Goal: Task Accomplishment & Management: Use online tool/utility

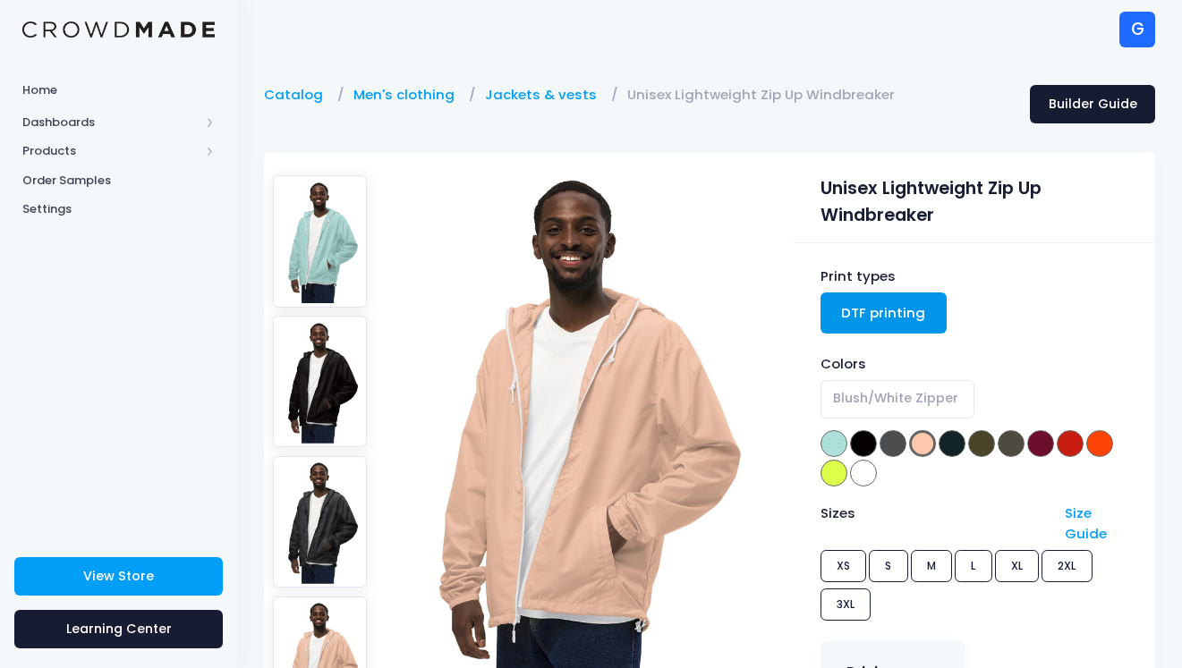
select select "Blush/White Zipper"
click at [63, 149] on span "Products" at bounding box center [110, 151] width 177 height 18
click at [70, 180] on span "Product Builder" at bounding box center [134, 181] width 164 height 18
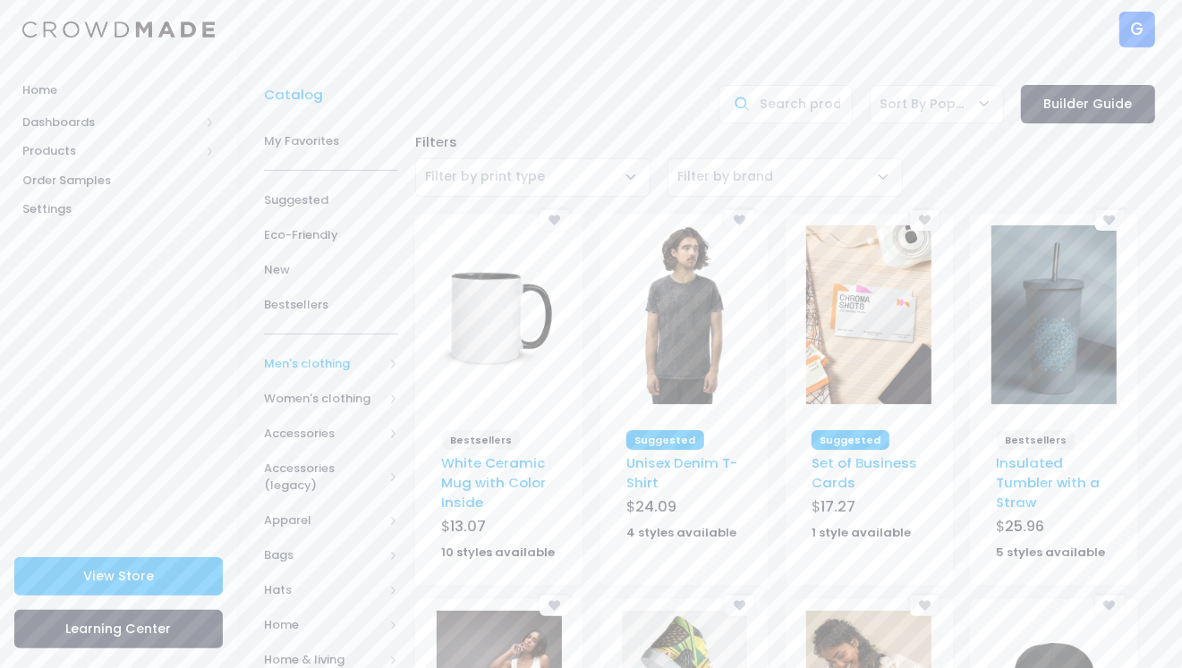
click at [302, 372] on span "Men's clothing" at bounding box center [323, 364] width 119 height 18
click at [308, 409] on span "All Men's clothing" at bounding box center [334, 407] width 83 height 35
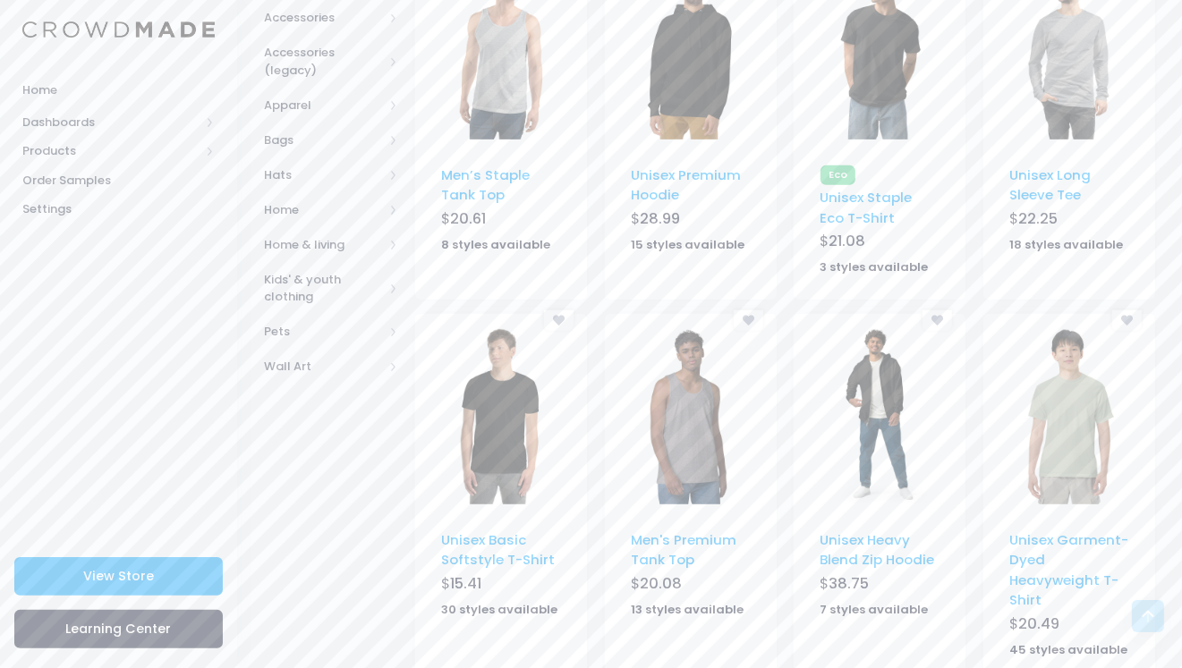
scroll to position [663, 0]
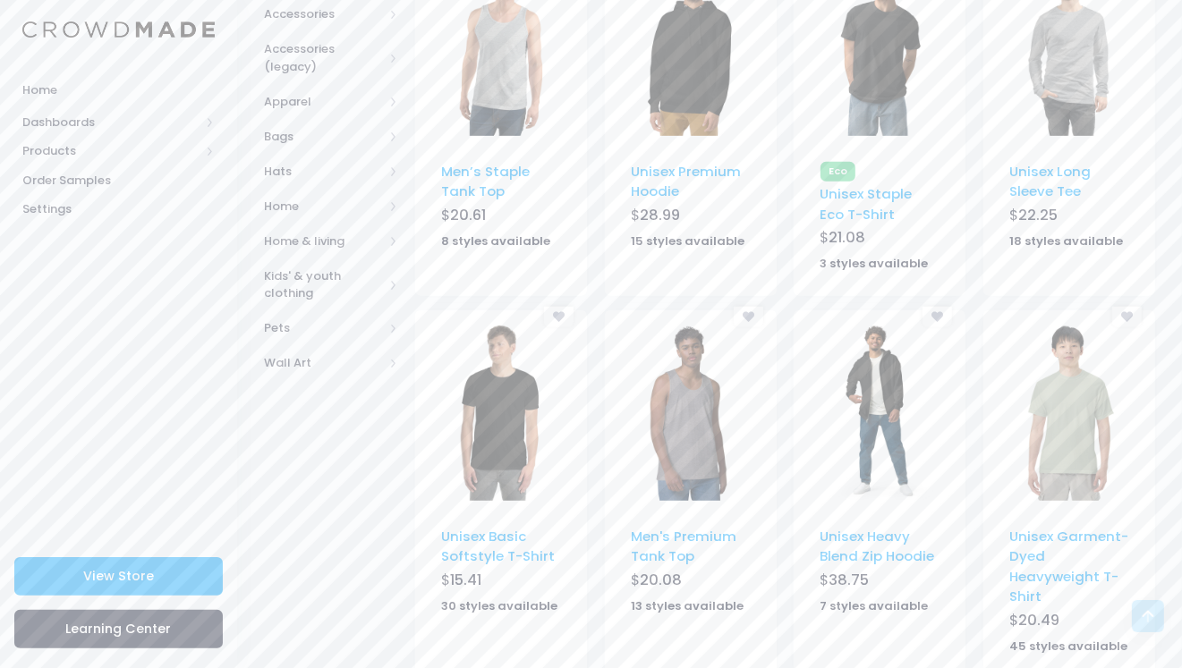
click at [1068, 460] on img at bounding box center [1069, 411] width 125 height 179
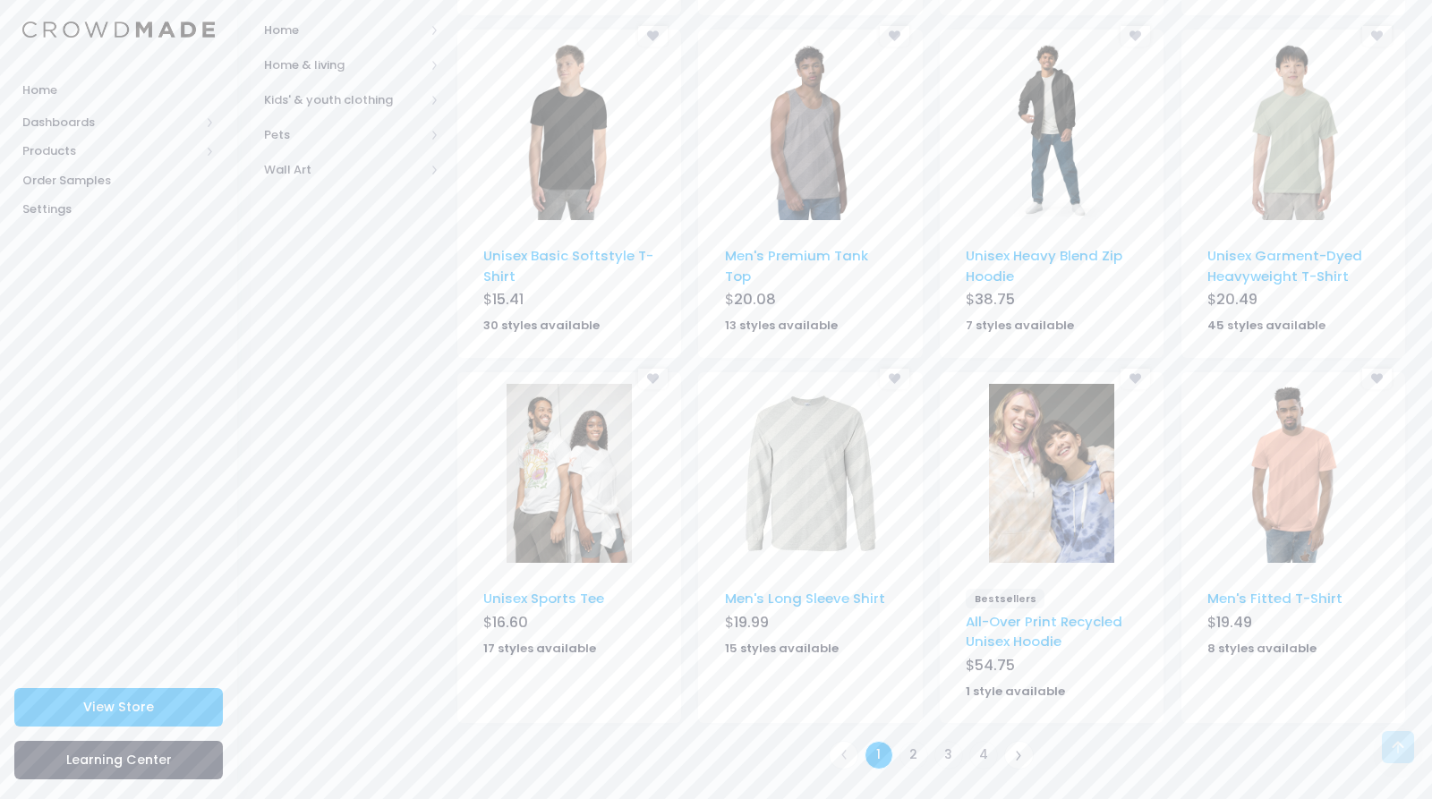
scroll to position [924, 0]
click at [916, 754] on link "2" at bounding box center [914, 756] width 30 height 30
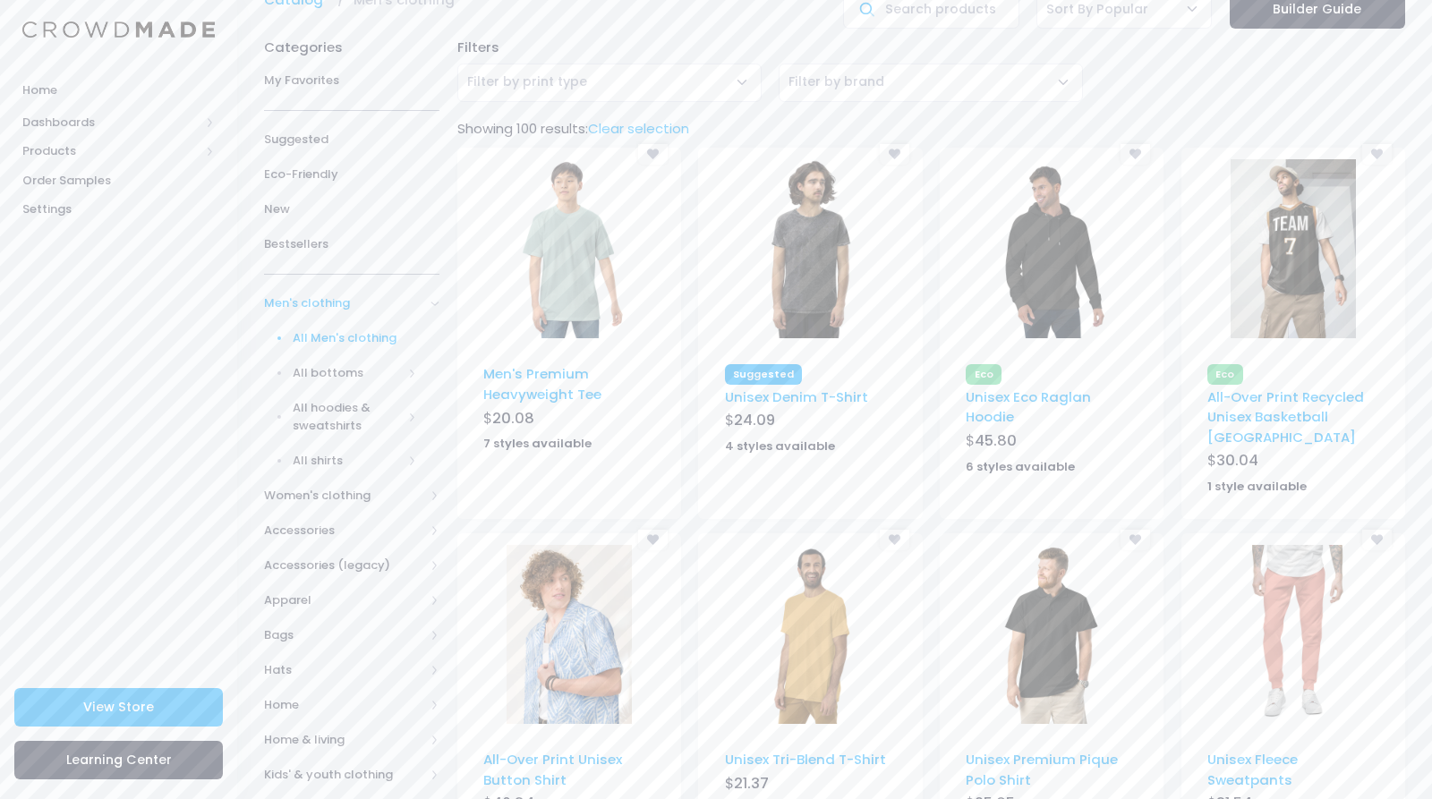
scroll to position [101, 0]
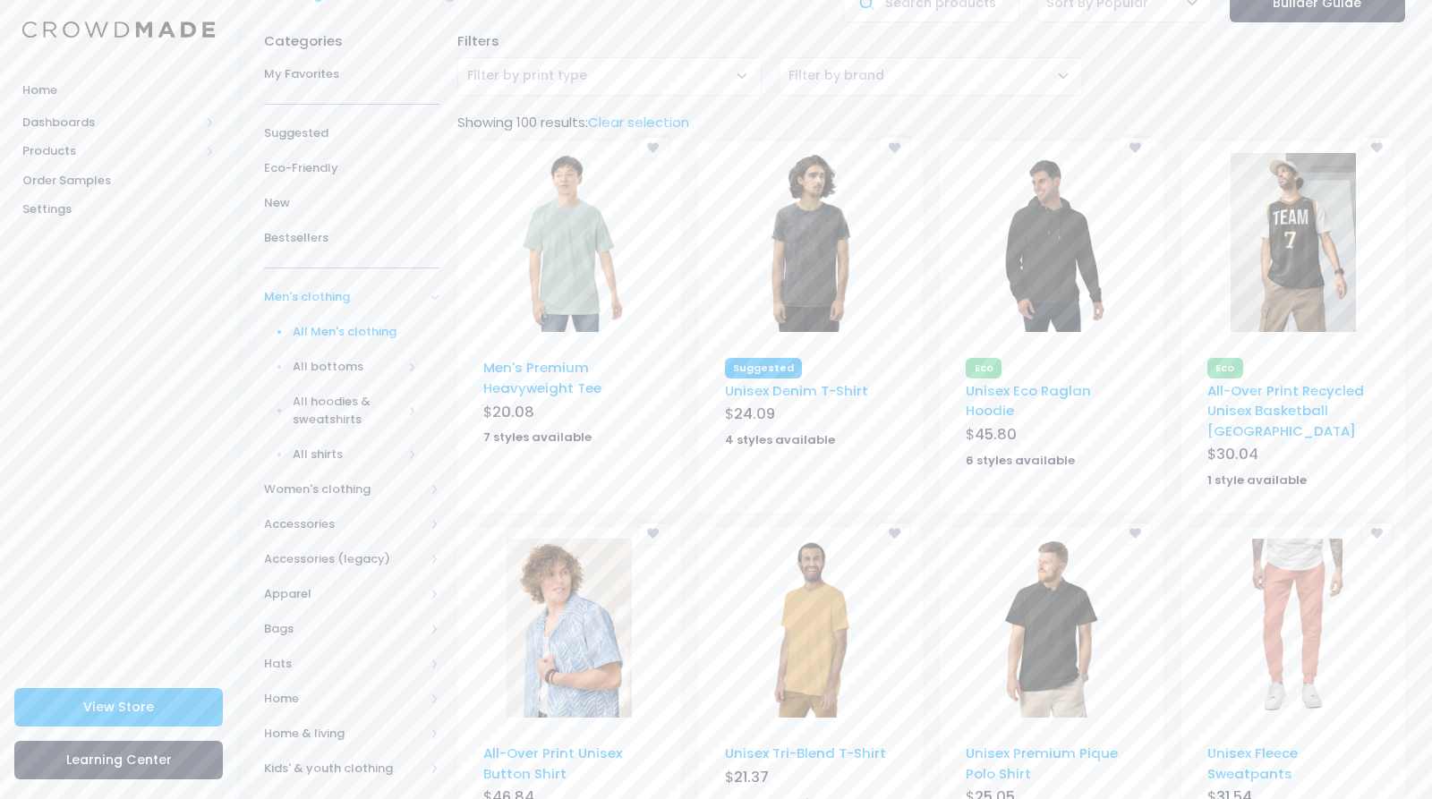
click at [548, 237] on img at bounding box center [569, 242] width 125 height 179
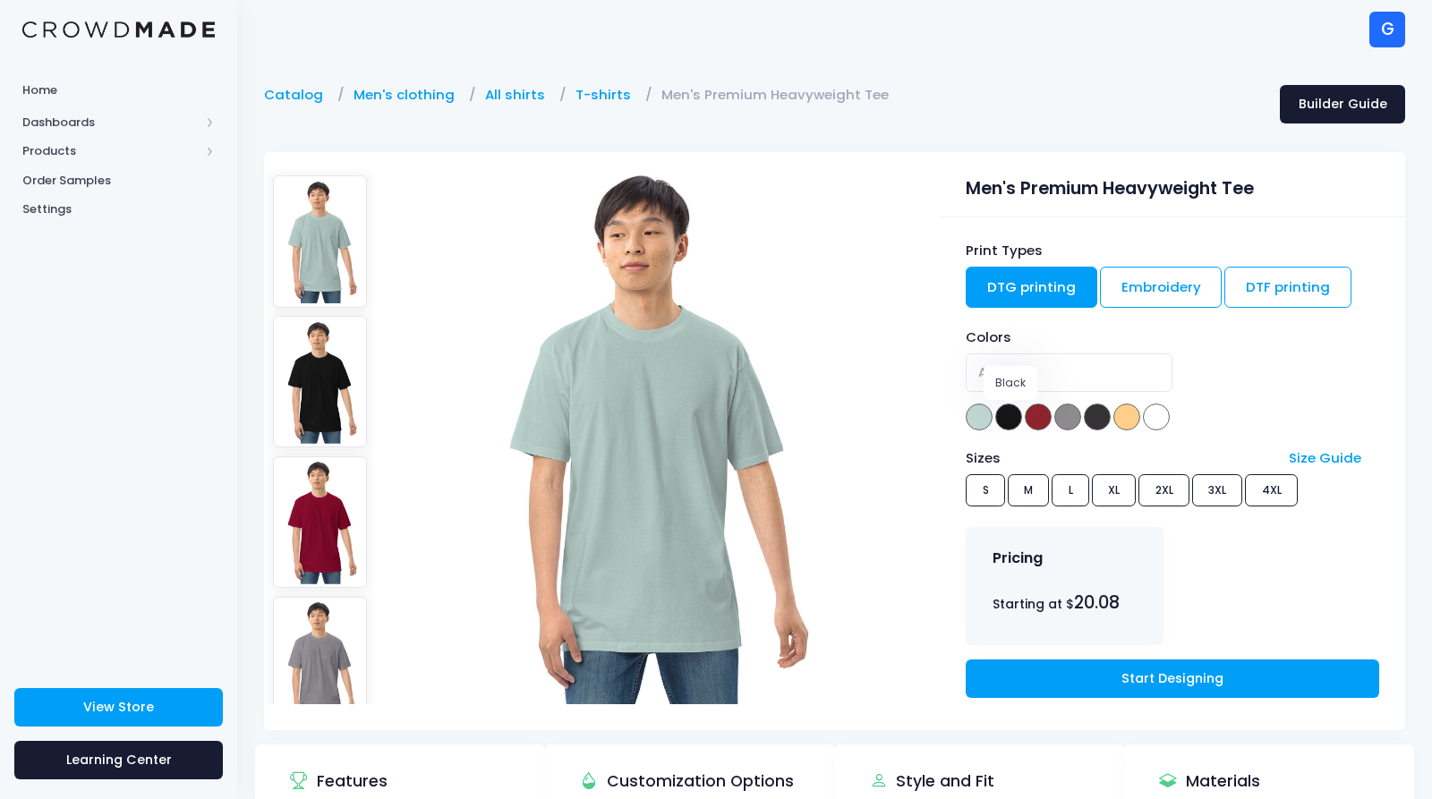
click at [1007, 416] on span at bounding box center [1008, 417] width 27 height 27
select select "Black"
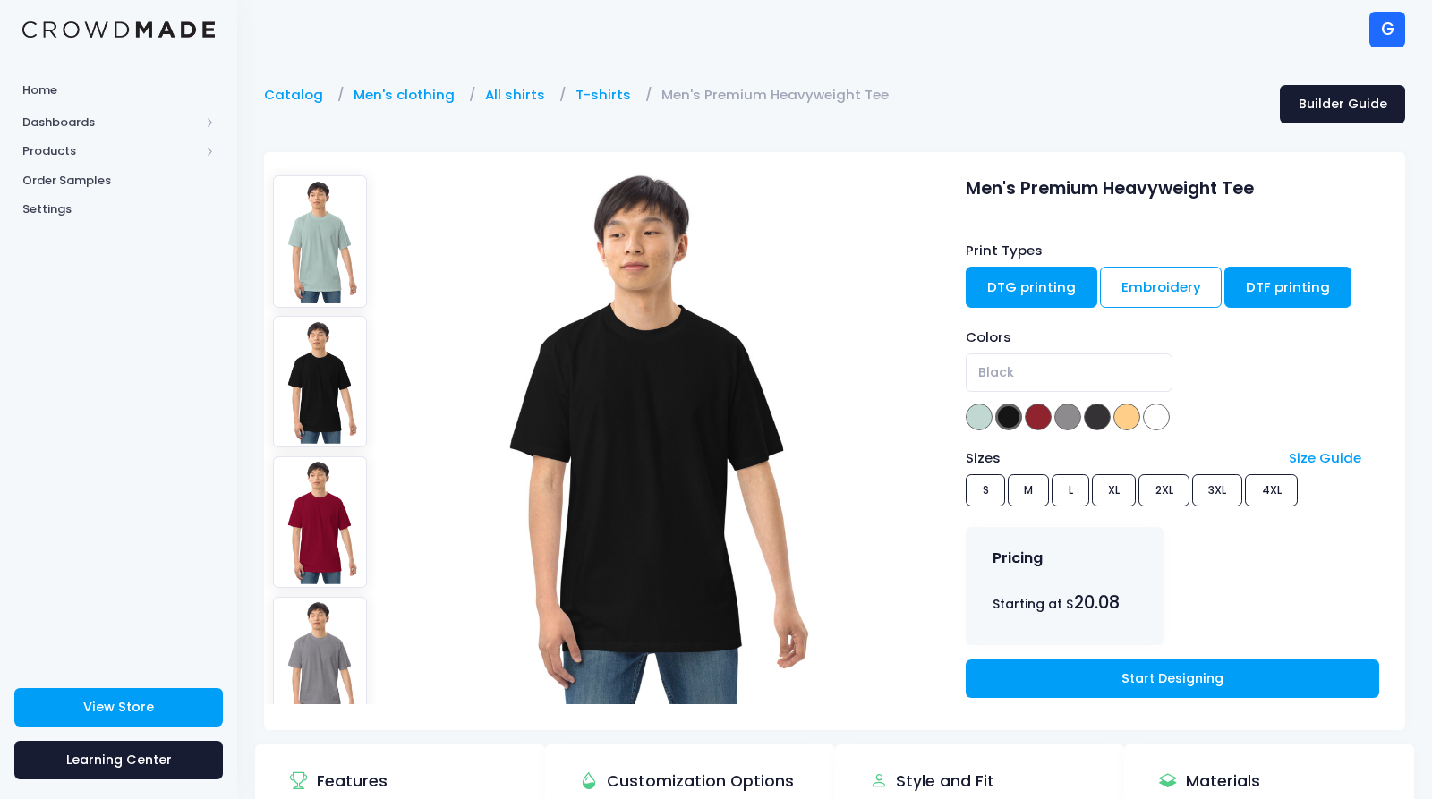
click at [1293, 295] on link "DTF printing" at bounding box center [1287, 287] width 127 height 41
click at [1054, 307] on link "DTG printing" at bounding box center [1032, 287] width 132 height 41
click at [1248, 303] on link "DTF printing" at bounding box center [1287, 287] width 127 height 41
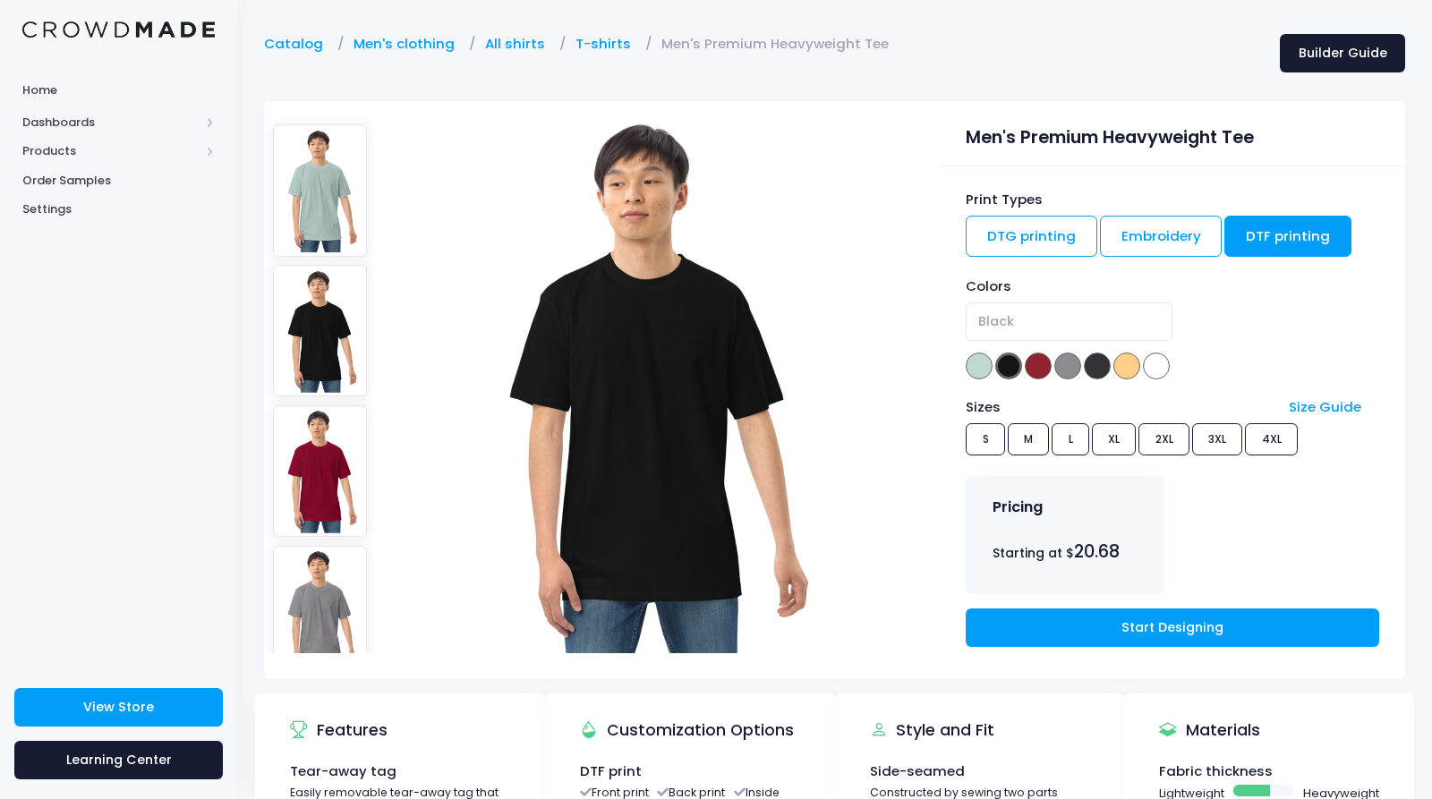
scroll to position [52, 0]
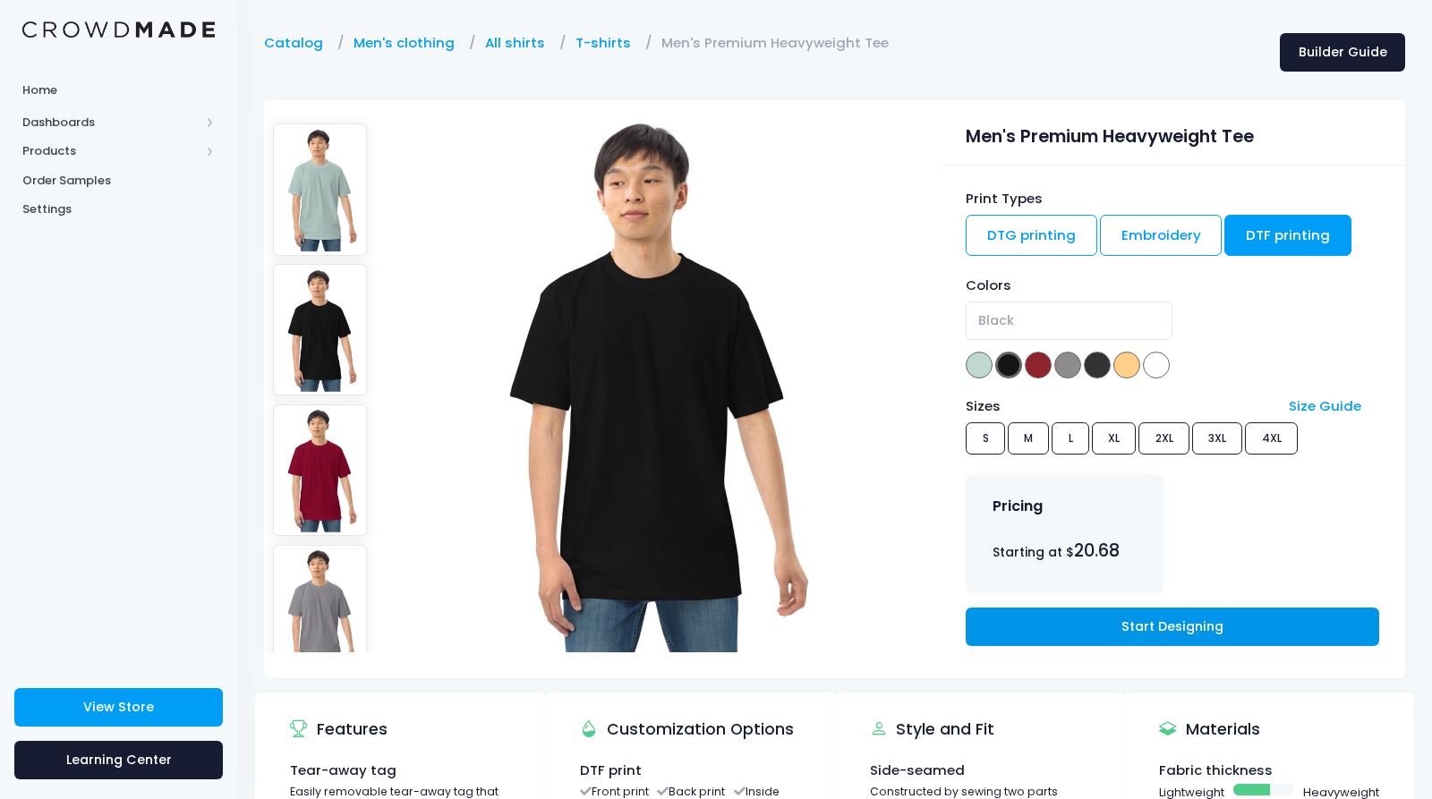
click at [1074, 617] on link "Start Designing" at bounding box center [1172, 627] width 413 height 38
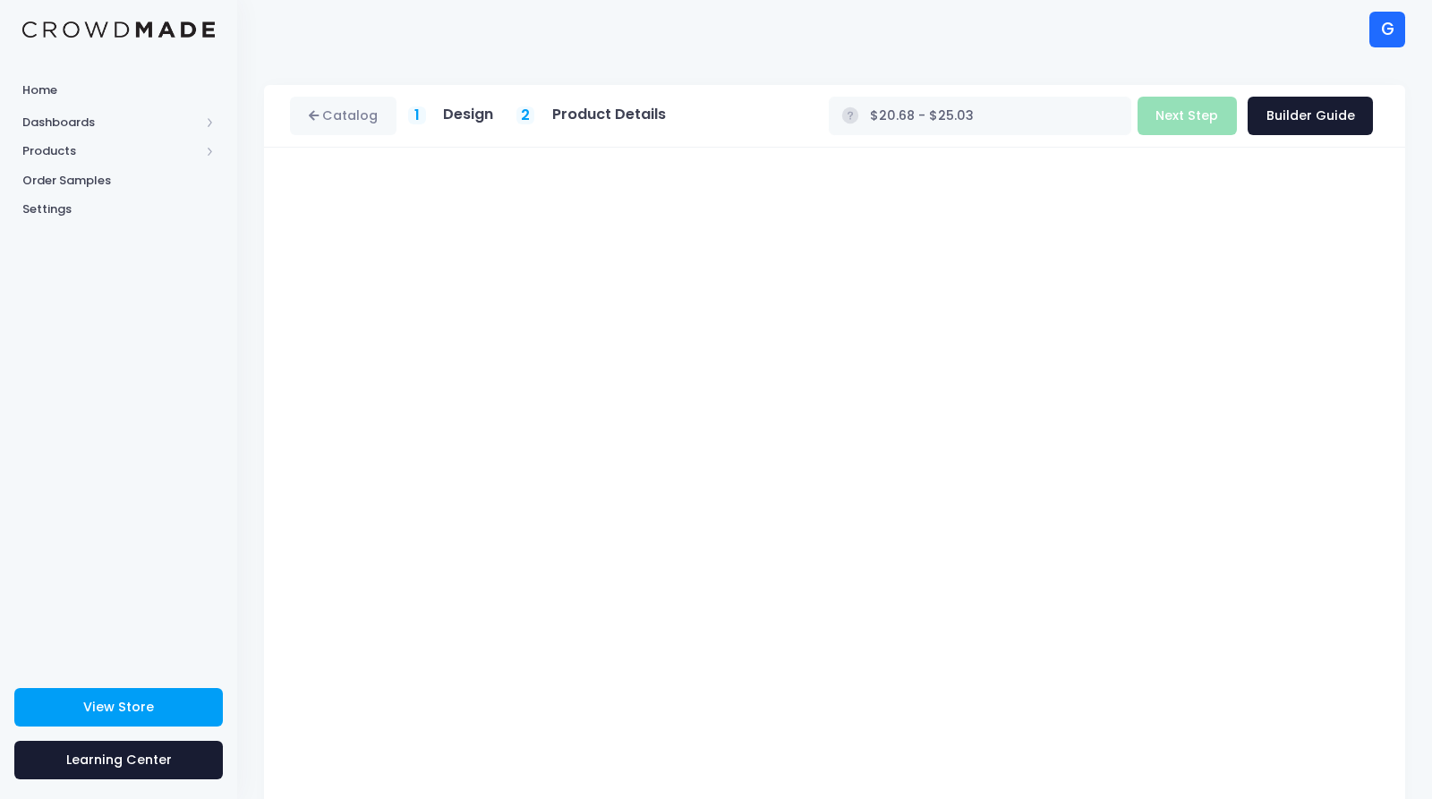
type input "$Infinity - $-Infinity"
